Goal: Task Accomplishment & Management: Use online tool/utility

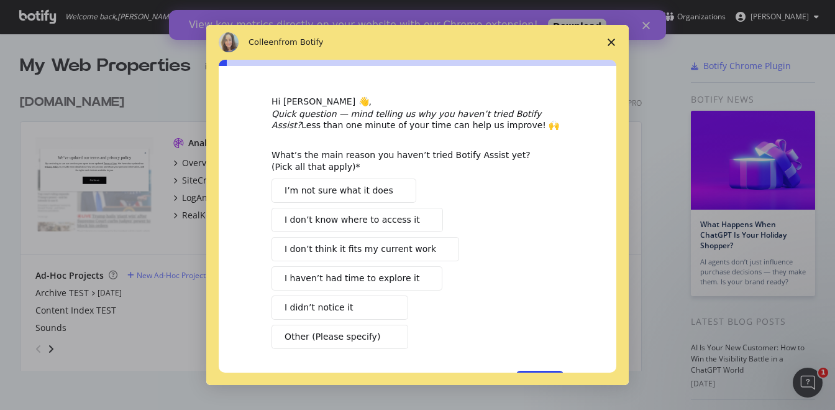
click at [614, 39] on span "Close survey" at bounding box center [611, 42] width 35 height 35
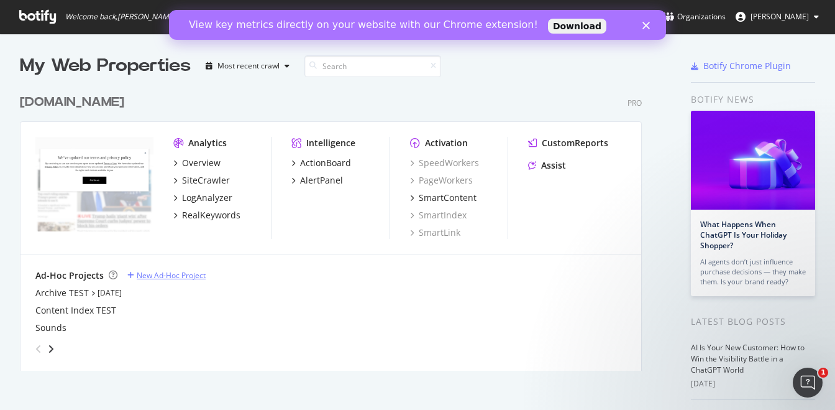
click at [158, 273] on div "New Ad-Hoc Project" at bounding box center [171, 275] width 69 height 11
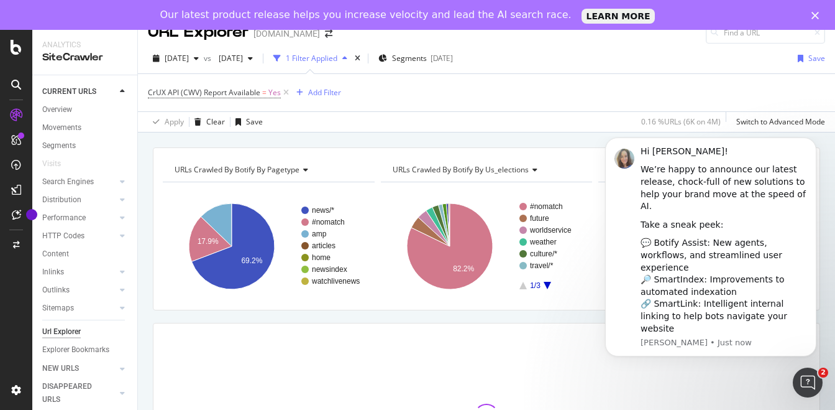
scroll to position [21, 0]
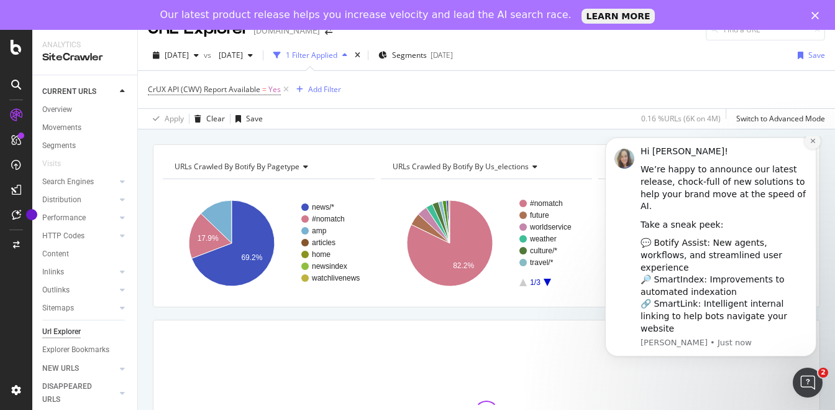
click at [811, 144] on icon "Dismiss notification" at bounding box center [813, 140] width 7 height 7
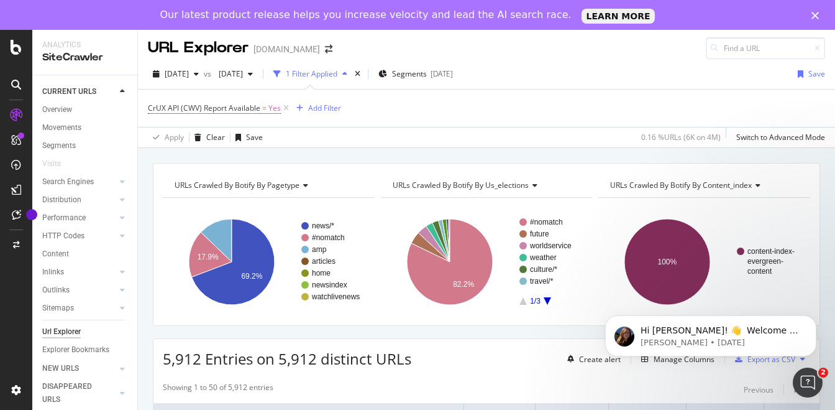
scroll to position [0, 0]
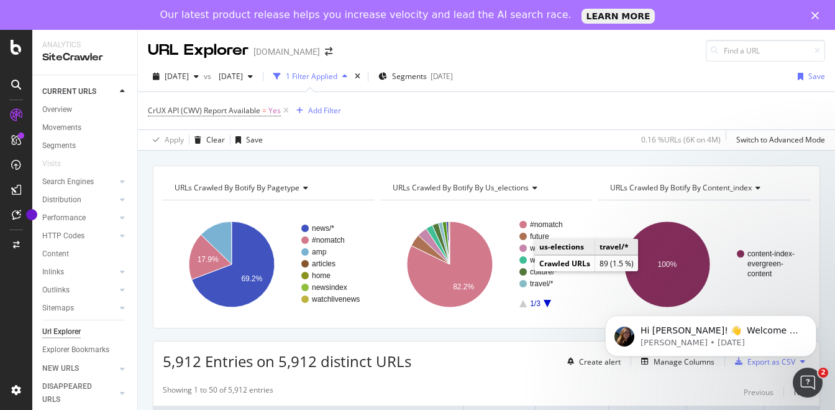
click at [347, 78] on icon "button" at bounding box center [344, 76] width 5 height 7
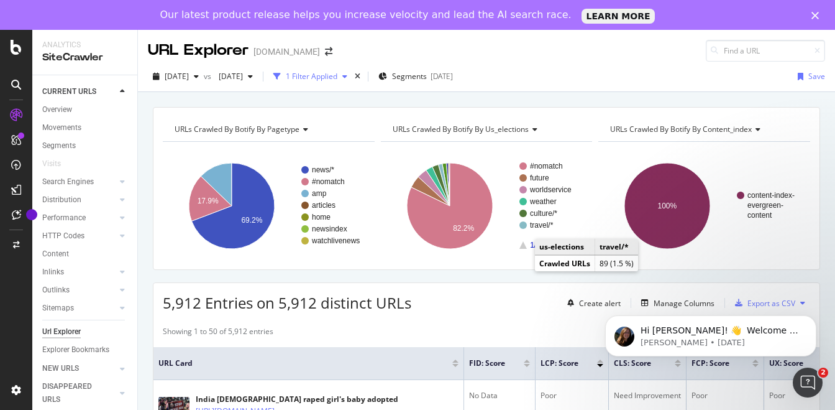
click at [347, 78] on icon "button" at bounding box center [344, 76] width 5 height 7
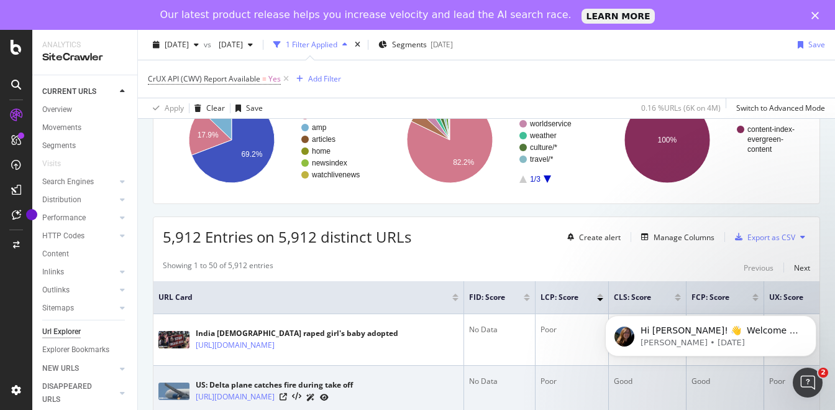
scroll to position [116, 0]
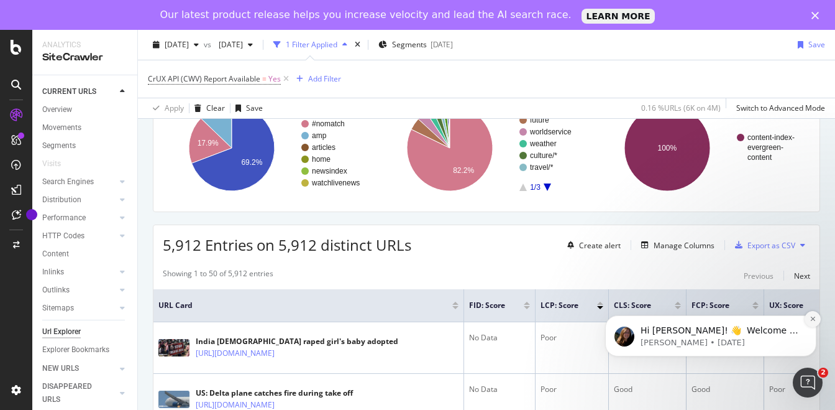
click at [814, 321] on icon "Dismiss notification" at bounding box center [813, 318] width 7 height 7
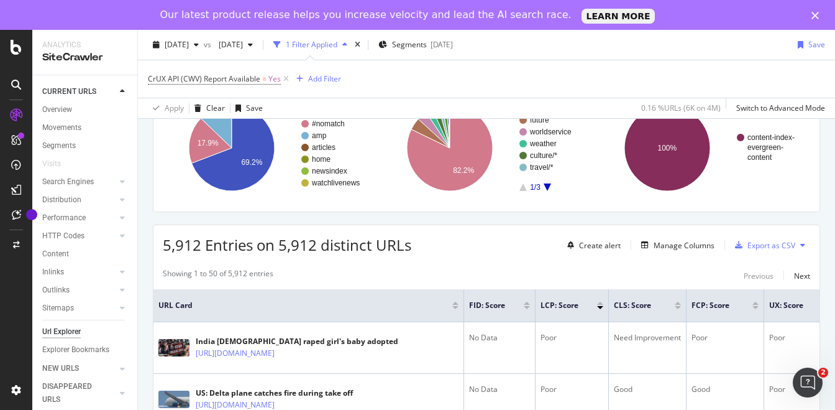
click at [679, 306] on div at bounding box center [678, 307] width 6 height 3
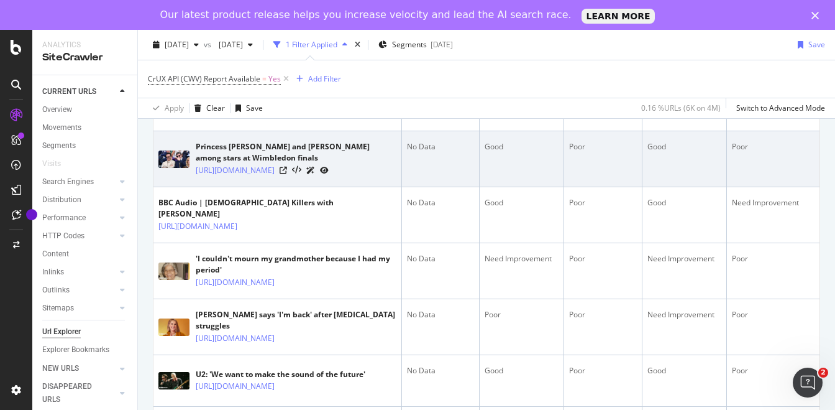
scroll to position [638, 0]
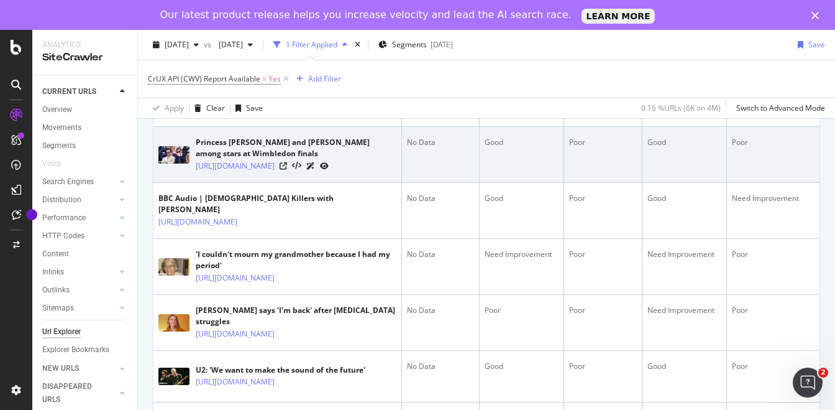
click at [590, 183] on td "Poor" at bounding box center [603, 155] width 78 height 56
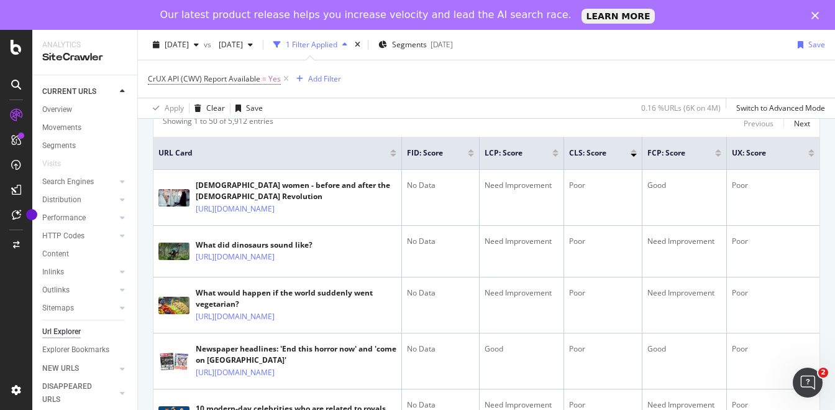
scroll to position [0, 0]
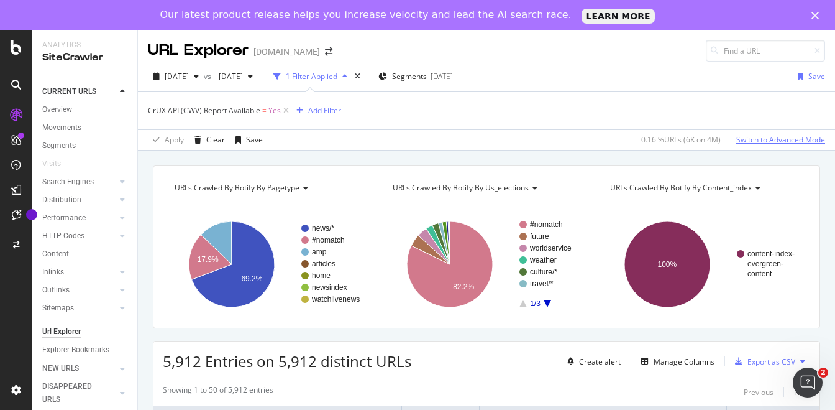
click at [763, 137] on div "Switch to Advanced Mode" at bounding box center [781, 139] width 89 height 11
click at [323, 113] on div "Add Filter" at bounding box center [324, 110] width 33 height 11
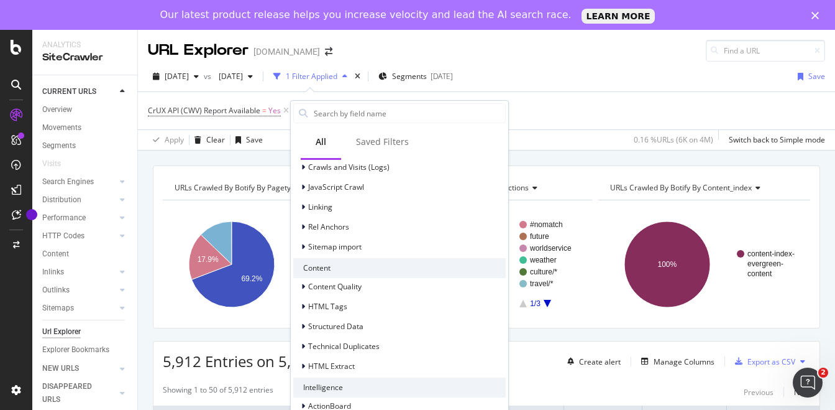
scroll to position [296, 0]
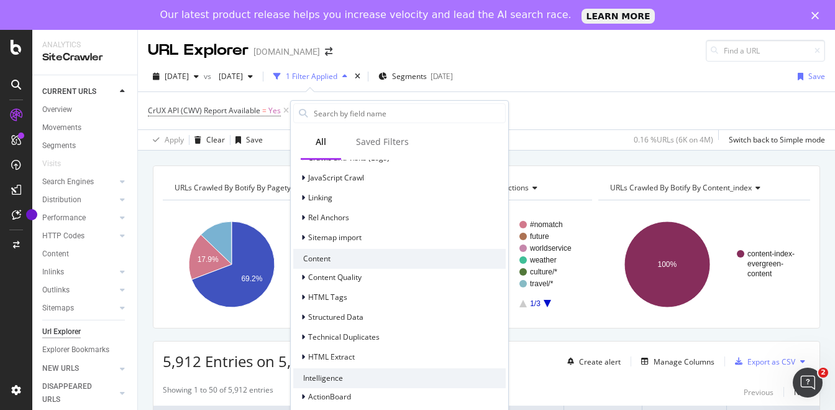
click at [631, 101] on div "CrUX API (CWV) Report Available = Yes Add Filter Add Filter Group" at bounding box center [486, 110] width 677 height 37
